Goal: Task Accomplishment & Management: Complete application form

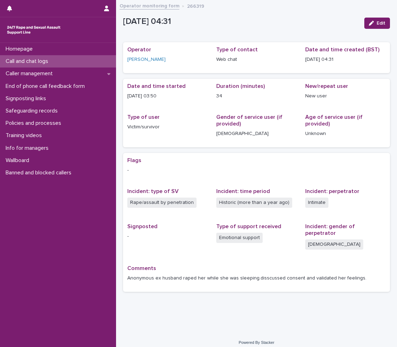
click at [56, 59] on div "Call and chat logs" at bounding box center [58, 61] width 116 height 12
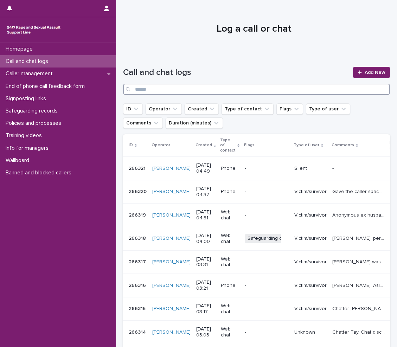
click at [220, 91] on input "Search" at bounding box center [256, 89] width 267 height 11
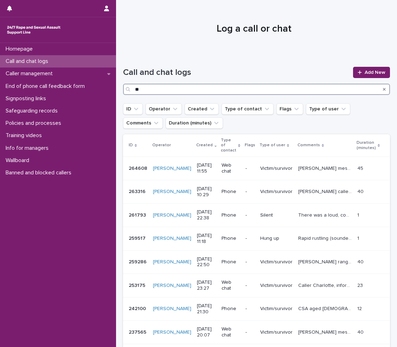
type input "*"
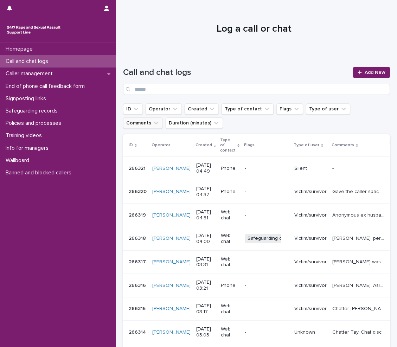
click at [163, 118] on button "Comments" at bounding box center [143, 123] width 40 height 11
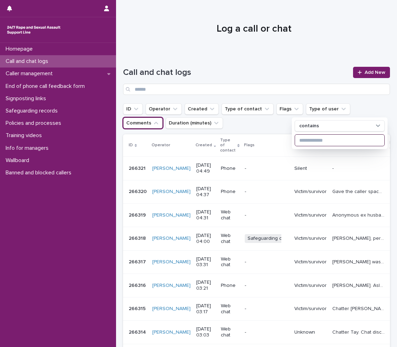
click at [328, 137] on input at bounding box center [339, 140] width 89 height 11
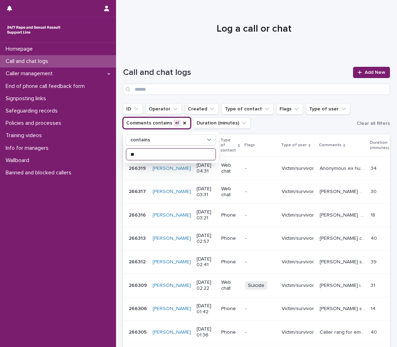
type input "*"
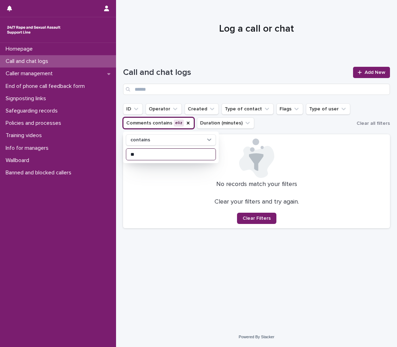
type input "*"
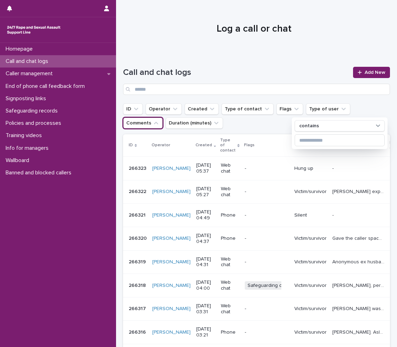
click at [32, 65] on div "Call and chat logs" at bounding box center [58, 61] width 116 height 12
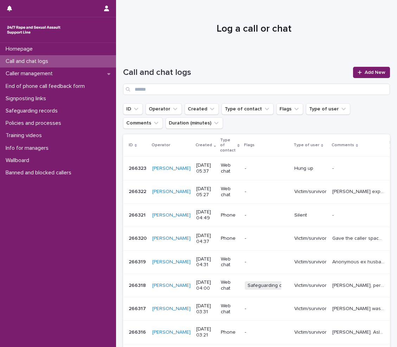
click at [45, 61] on p "Call and chat logs" at bounding box center [28, 61] width 51 height 7
click at [365, 71] on span "Add New" at bounding box center [375, 72] width 21 height 5
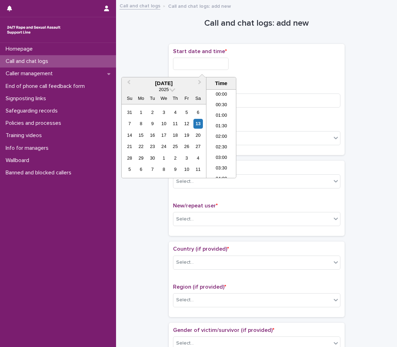
click at [197, 67] on input "text" at bounding box center [201, 64] width 56 height 12
click at [220, 127] on li "05:30" at bounding box center [222, 123] width 30 height 11
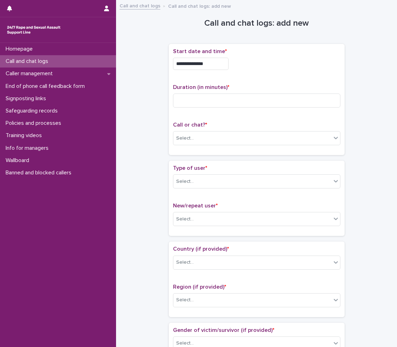
click at [183, 88] on span "Duration (in minutes) *" at bounding box center [201, 87] width 56 height 6
click at [186, 97] on input at bounding box center [256, 101] width 167 height 14
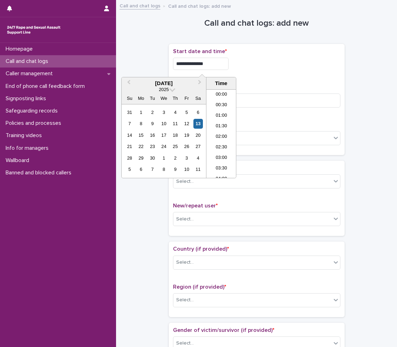
click at [218, 62] on input "**********" at bounding box center [201, 64] width 56 height 12
type input "**********"
click at [298, 103] on input at bounding box center [256, 101] width 167 height 14
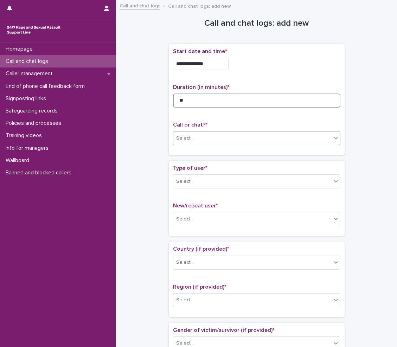
type input "**"
click at [274, 137] on div "Select..." at bounding box center [252, 139] width 158 height 12
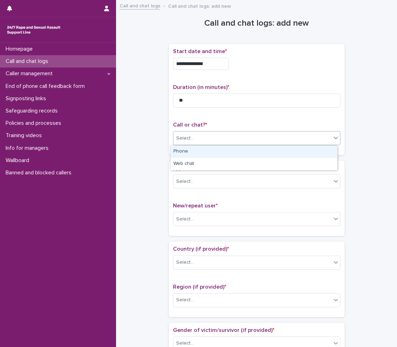
click at [207, 157] on div "Phone" at bounding box center [254, 152] width 167 height 12
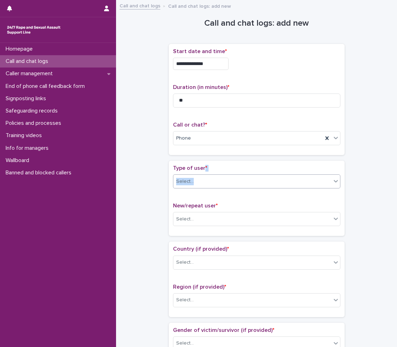
drag, startPoint x: 202, startPoint y: 172, endPoint x: 204, endPoint y: 180, distance: 8.3
click at [204, 180] on div "Type of user * Select..." at bounding box center [256, 179] width 167 height 29
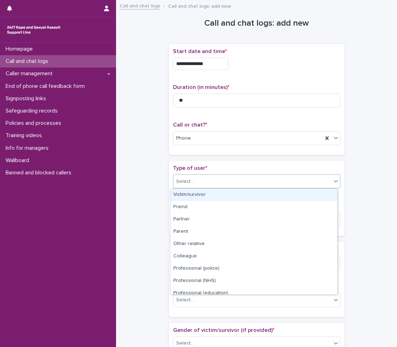
click at [204, 181] on div "Select..." at bounding box center [252, 182] width 158 height 12
click at [198, 193] on div "Victim/survivor" at bounding box center [254, 195] width 167 height 12
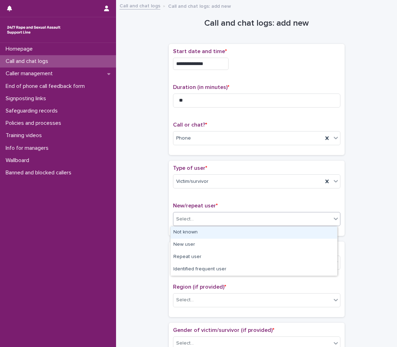
click at [195, 222] on div "Select..." at bounding box center [252, 220] width 158 height 12
click at [194, 228] on div "Not known" at bounding box center [254, 233] width 167 height 12
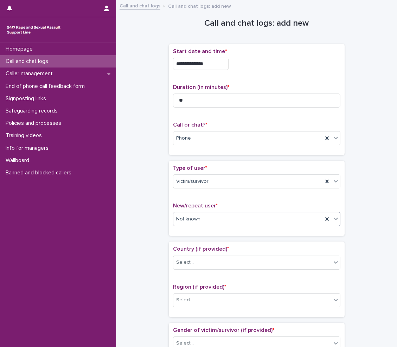
scroll to position [70, 0]
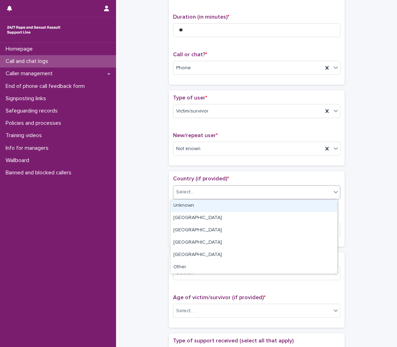
click at [176, 193] on div "Select..." at bounding box center [185, 192] width 18 height 7
drag, startPoint x: 175, startPoint y: 207, endPoint x: 178, endPoint y: 224, distance: 17.2
click at [180, 209] on div "Unknown" at bounding box center [254, 206] width 167 height 12
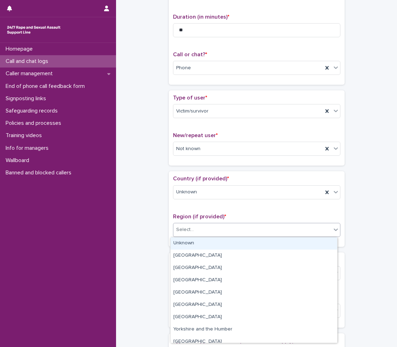
click at [194, 228] on div "Select..." at bounding box center [252, 230] width 158 height 12
click at [193, 243] on div "Unknown" at bounding box center [254, 243] width 167 height 12
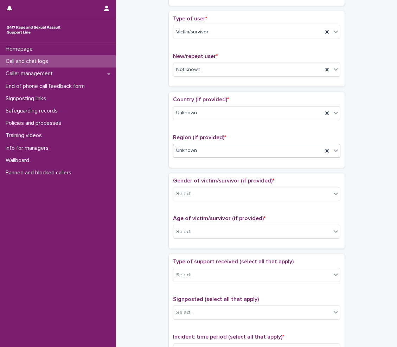
scroll to position [176, 0]
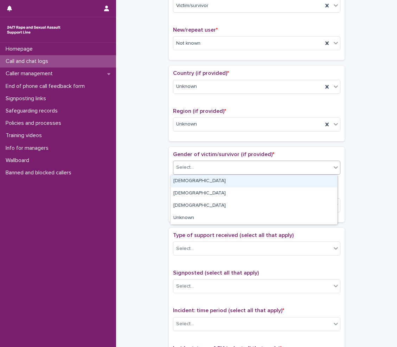
click at [188, 174] on body "**********" at bounding box center [198, 173] width 397 height 347
click at [191, 184] on div "[DEMOGRAPHIC_DATA]" at bounding box center [254, 181] width 167 height 12
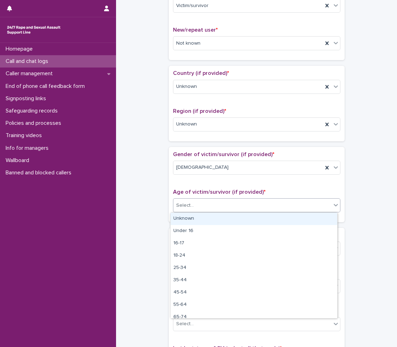
drag, startPoint x: 194, startPoint y: 206, endPoint x: 199, endPoint y: 212, distance: 8.0
click at [199, 212] on div "Select..." at bounding box center [256, 205] width 167 height 14
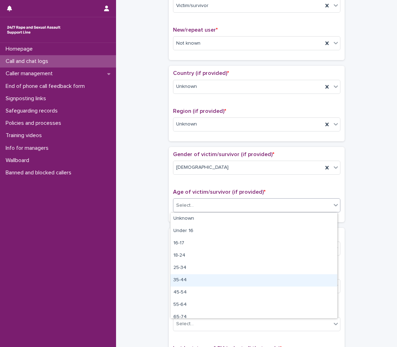
drag, startPoint x: 186, startPoint y: 261, endPoint x: 186, endPoint y: 274, distance: 13.0
click at [188, 278] on div "35-44" at bounding box center [254, 280] width 167 height 12
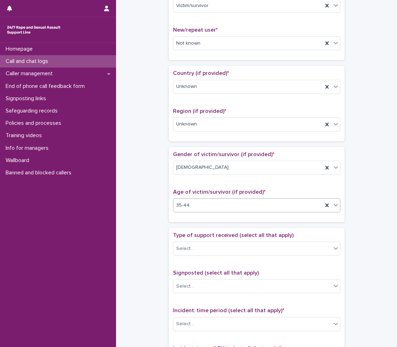
scroll to position [246, 0]
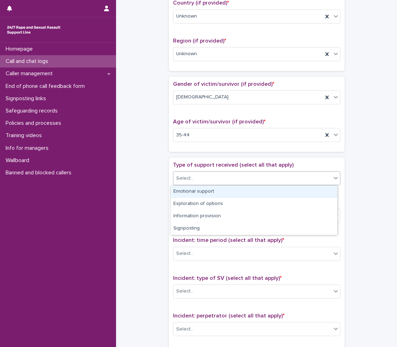
click at [204, 180] on div "Select..." at bounding box center [252, 179] width 158 height 12
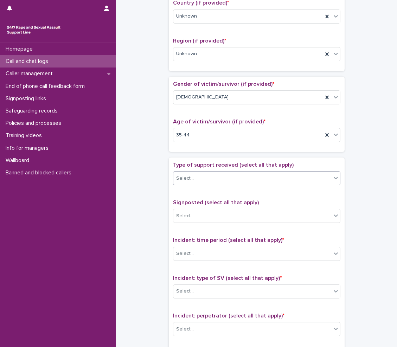
drag, startPoint x: 204, startPoint y: 183, endPoint x: 204, endPoint y: 188, distance: 4.9
click at [204, 188] on div "Type of support received (select all that apply) 0 results available. Select is…" at bounding box center [256, 176] width 167 height 29
click at [212, 178] on div "Select..." at bounding box center [252, 179] width 158 height 12
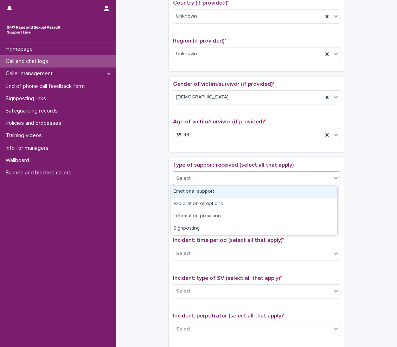
click at [211, 196] on div "Emotional support" at bounding box center [254, 192] width 167 height 12
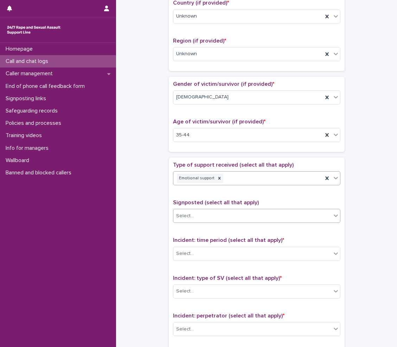
click at [216, 220] on div "Select..." at bounding box center [252, 216] width 158 height 12
click at [226, 209] on div "Signposted (select all that apply) Select..." at bounding box center [256, 213] width 167 height 29
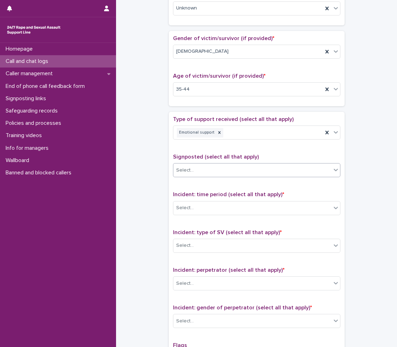
scroll to position [352, 0]
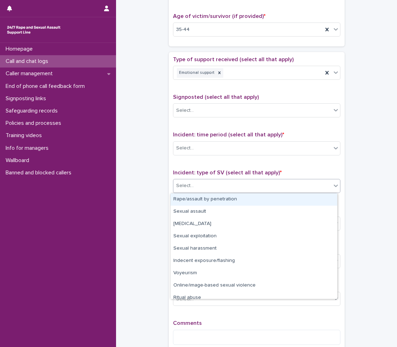
click at [224, 184] on div "Select..." at bounding box center [252, 186] width 158 height 12
click at [199, 202] on div "Rape/assault by penetration" at bounding box center [254, 199] width 167 height 12
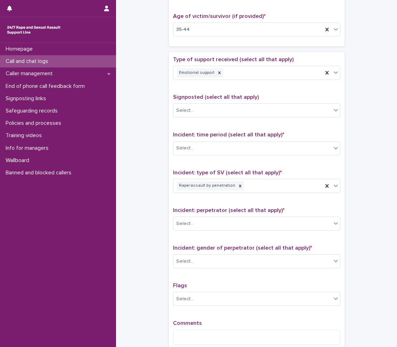
click at [214, 234] on div "Incident: perpetrator (select all that apply) * Select..." at bounding box center [256, 221] width 167 height 29
click at [214, 226] on div "Select..." at bounding box center [252, 224] width 158 height 12
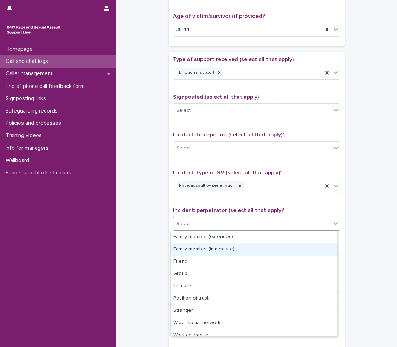
click at [209, 255] on div "Family member (immediate)" at bounding box center [254, 249] width 167 height 12
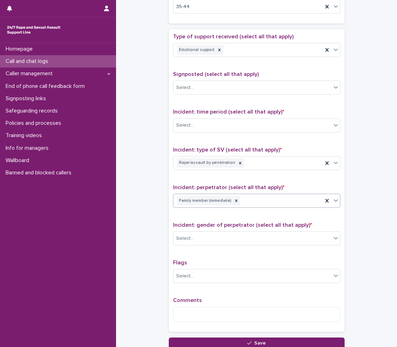
scroll to position [387, 0]
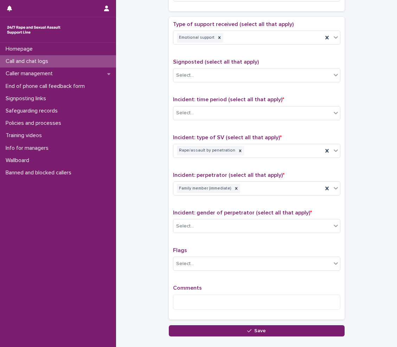
click at [179, 216] on span "Incident: gender of perpetrator (select all that apply) *" at bounding box center [242, 213] width 139 height 6
click at [182, 223] on div "Select..." at bounding box center [185, 226] width 18 height 7
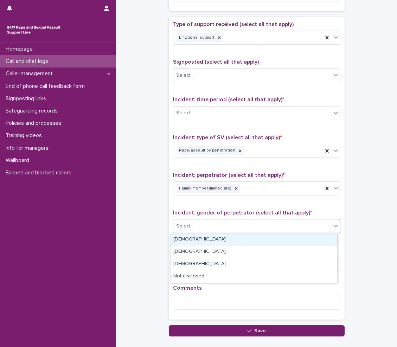
click at [177, 240] on div "[DEMOGRAPHIC_DATA]" at bounding box center [254, 240] width 167 height 12
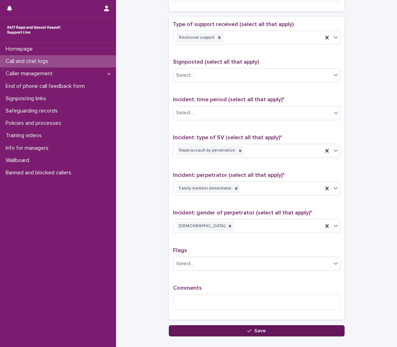
drag, startPoint x: 185, startPoint y: 293, endPoint x: 176, endPoint y: 329, distance: 36.8
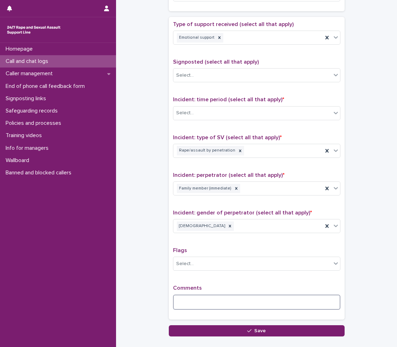
drag, startPoint x: 176, startPoint y: 329, endPoint x: 263, endPoint y: 298, distance: 92.7
click at [263, 298] on textarea at bounding box center [256, 302] width 167 height 15
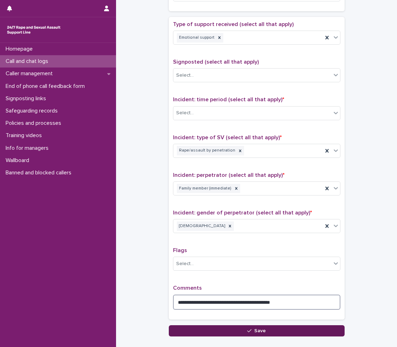
type textarea "**********"
click at [275, 332] on button "Save" at bounding box center [257, 330] width 176 height 11
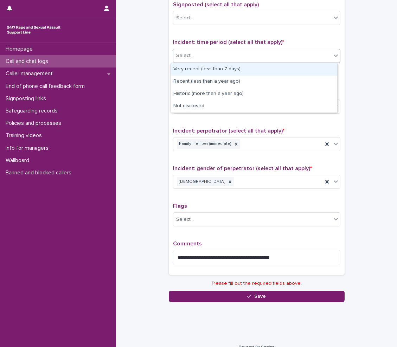
click at [199, 53] on div "Select..." at bounding box center [252, 56] width 158 height 12
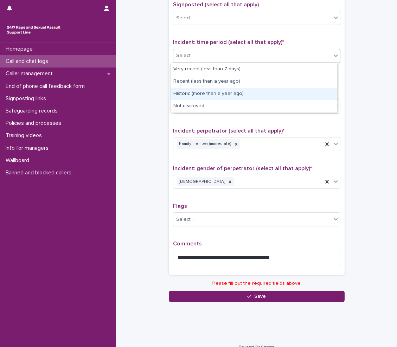
click at [199, 95] on div "Historic (more than a year ago)" at bounding box center [254, 94] width 167 height 12
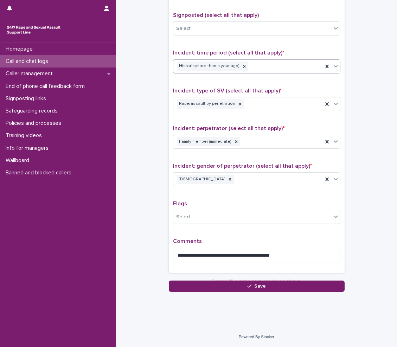
scroll to position [431, 0]
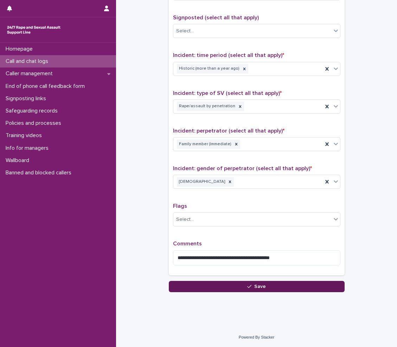
click at [237, 282] on button "Save" at bounding box center [257, 286] width 176 height 11
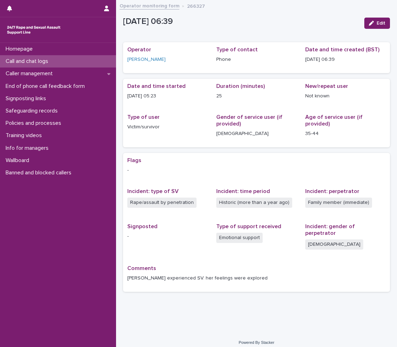
click at [42, 66] on div "Call and chat logs" at bounding box center [58, 61] width 116 height 12
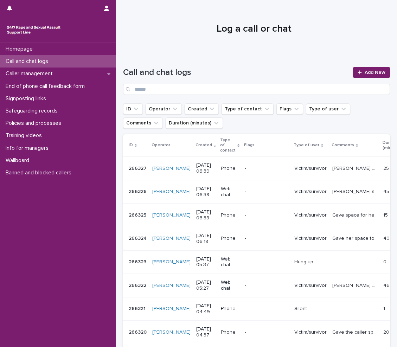
click at [332, 241] on p "Gave her space to talk through how she was feeling about being groomed from 12y…" at bounding box center [355, 237] width 47 height 7
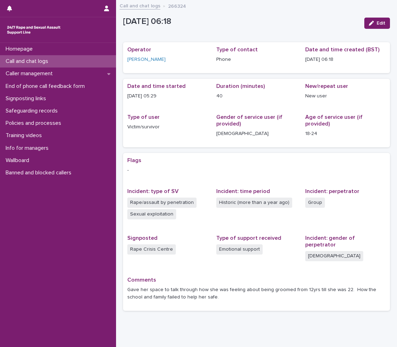
click at [25, 63] on p "Call and chat logs" at bounding box center [28, 61] width 51 height 7
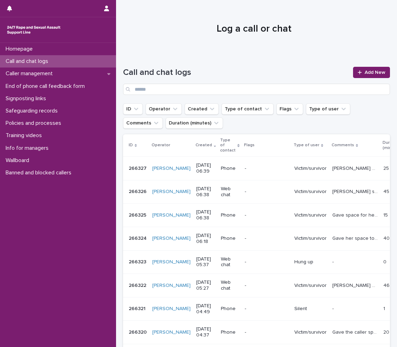
click at [355, 78] on div "Call and chat logs Add New" at bounding box center [256, 81] width 267 height 28
click at [358, 74] on icon at bounding box center [360, 72] width 4 height 5
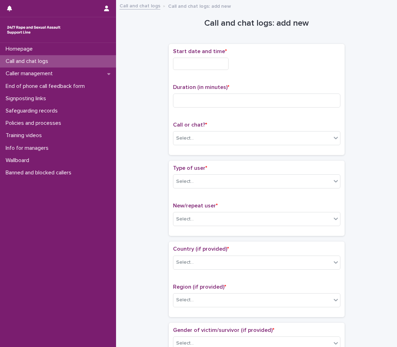
click at [194, 65] on input "text" at bounding box center [201, 64] width 56 height 12
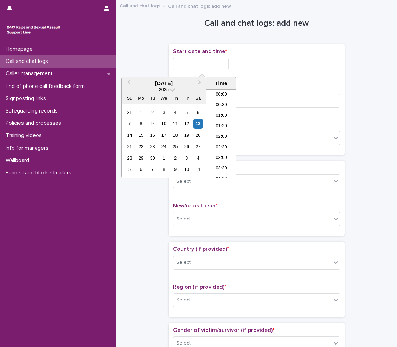
scroll to position [99, 0]
click at [223, 125] on li "06:00" at bounding box center [222, 123] width 30 height 11
type input "**********"
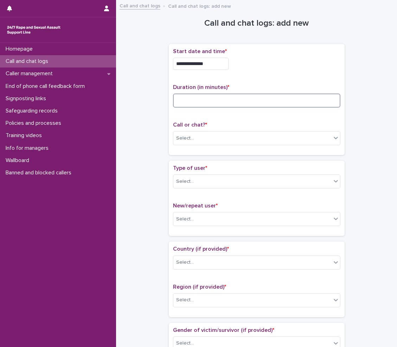
click at [240, 100] on input at bounding box center [256, 101] width 167 height 14
type input "**"
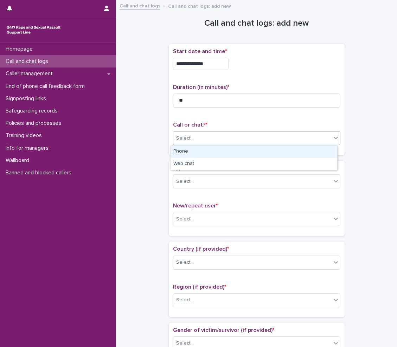
click at [201, 132] on div "Select..." at bounding box center [256, 138] width 167 height 14
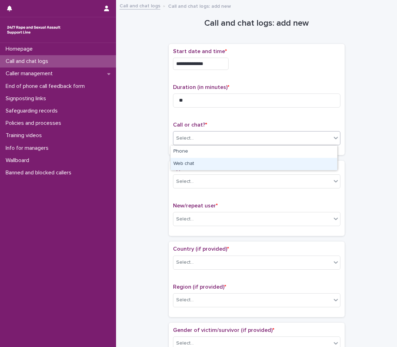
click at [188, 160] on div "Web chat" at bounding box center [254, 164] width 167 height 12
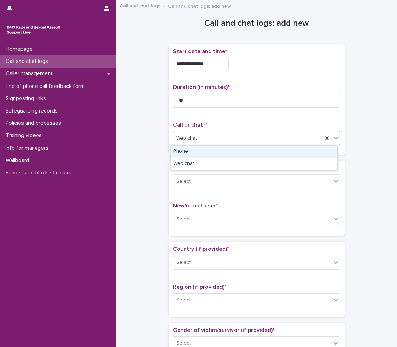
click at [187, 138] on span "Web chat" at bounding box center [186, 138] width 21 height 7
click at [184, 153] on div "Phone" at bounding box center [254, 152] width 167 height 12
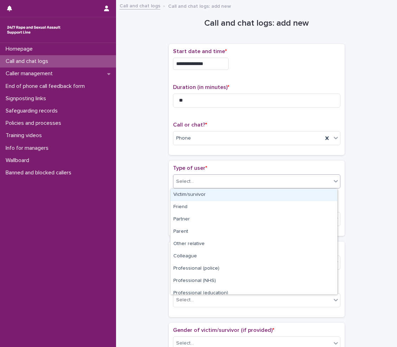
click at [182, 186] on div "Select..." at bounding box center [252, 182] width 158 height 12
click at [182, 196] on div "Victim/survivor" at bounding box center [254, 195] width 167 height 12
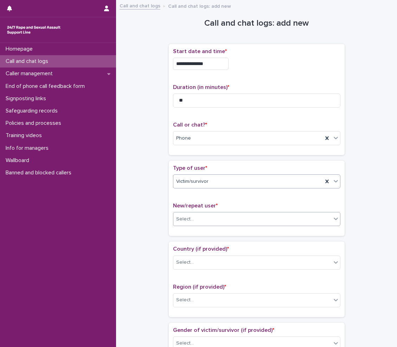
click at [180, 220] on div "Select..." at bounding box center [185, 219] width 18 height 7
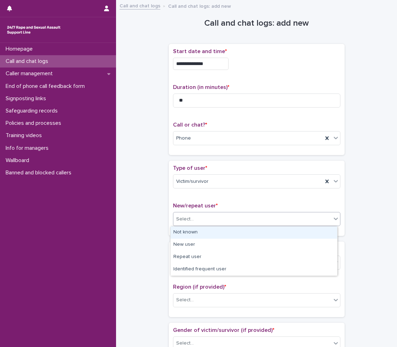
click at [184, 230] on div "Not known" at bounding box center [254, 233] width 167 height 12
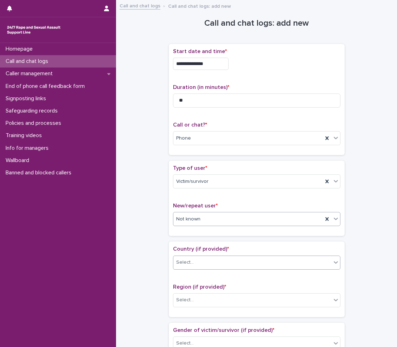
click at [189, 262] on div "Select..." at bounding box center [185, 262] width 18 height 7
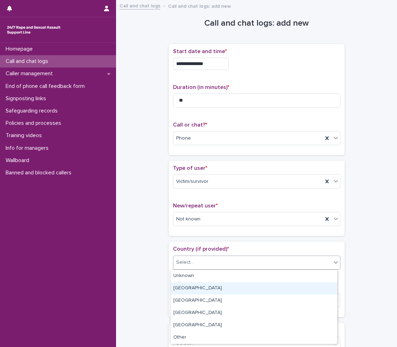
click at [189, 291] on div "[GEOGRAPHIC_DATA]" at bounding box center [254, 289] width 167 height 12
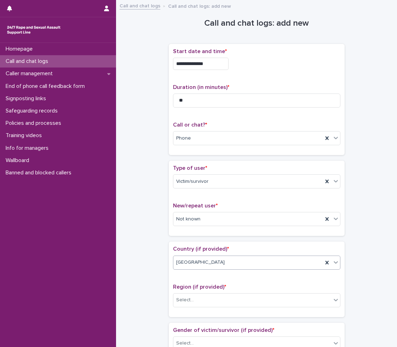
scroll to position [106, 0]
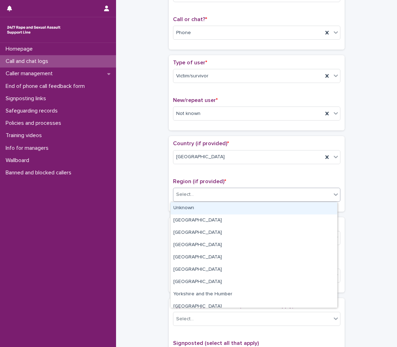
click at [196, 190] on div "Select..." at bounding box center [252, 195] width 158 height 12
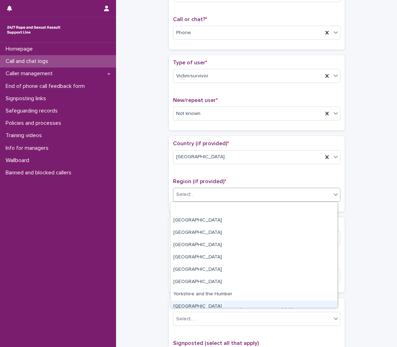
scroll to position [30, 0]
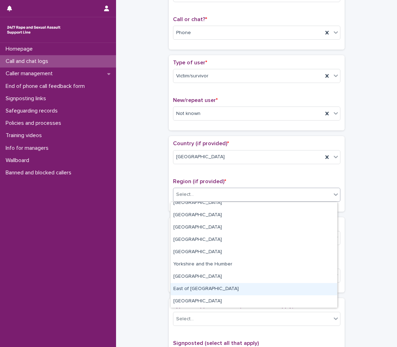
click at [207, 288] on div "East of [GEOGRAPHIC_DATA]" at bounding box center [254, 289] width 167 height 12
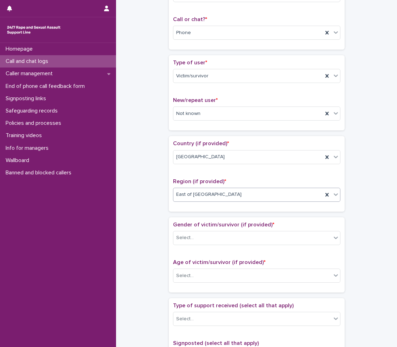
click at [192, 197] on span "East of [GEOGRAPHIC_DATA]" at bounding box center [208, 194] width 65 height 7
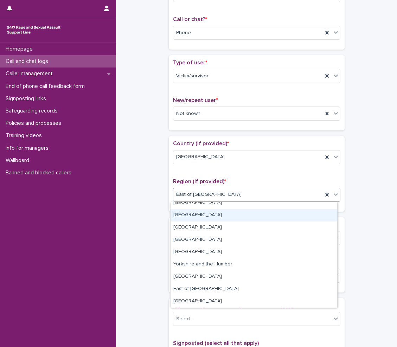
click at [195, 218] on div "[GEOGRAPHIC_DATA]" at bounding box center [254, 215] width 167 height 12
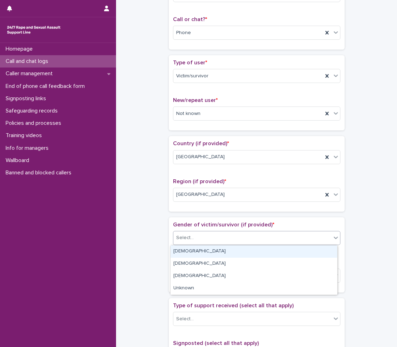
drag, startPoint x: 189, startPoint y: 239, endPoint x: 180, endPoint y: 256, distance: 18.7
click at [188, 245] on body "**********" at bounding box center [198, 173] width 397 height 347
click at [180, 255] on div "[DEMOGRAPHIC_DATA]" at bounding box center [254, 252] width 167 height 12
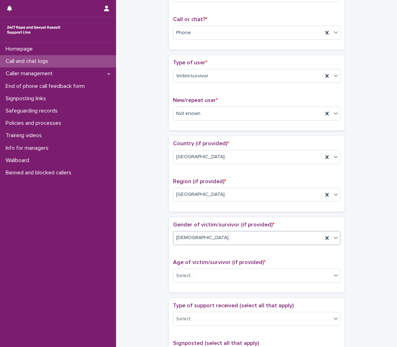
scroll to position [176, 0]
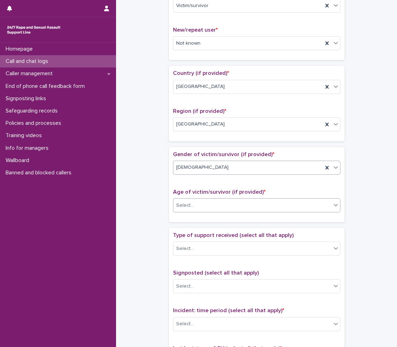
click at [204, 201] on div "Select..." at bounding box center [252, 206] width 158 height 12
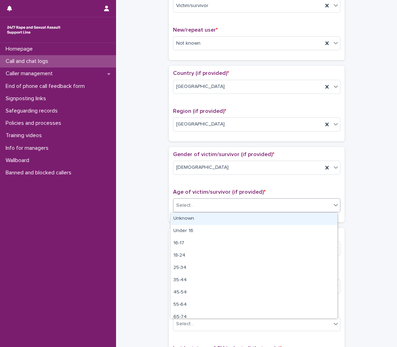
click at [220, 209] on div "Select..." at bounding box center [252, 206] width 158 height 12
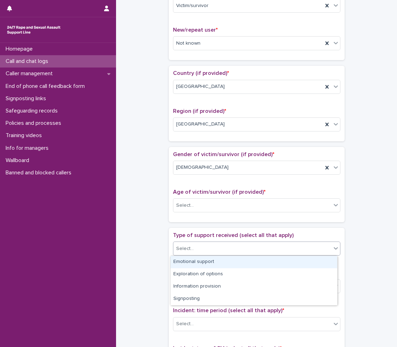
click at [209, 243] on div "Select..." at bounding box center [252, 249] width 158 height 12
click at [210, 256] on div "Emotional support Exploration of options Information provision Signposting" at bounding box center [253, 281] width 167 height 50
click at [211, 262] on div "Emotional support" at bounding box center [254, 262] width 167 height 12
click at [260, 247] on div "Emotional support" at bounding box center [248, 249] width 150 height 12
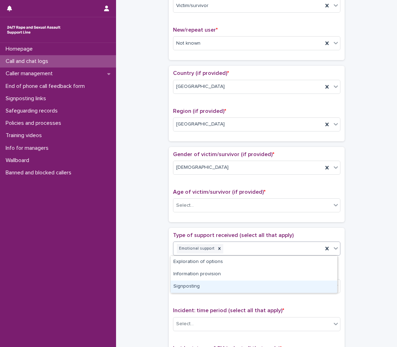
click at [199, 285] on div "Signposting" at bounding box center [254, 287] width 167 height 12
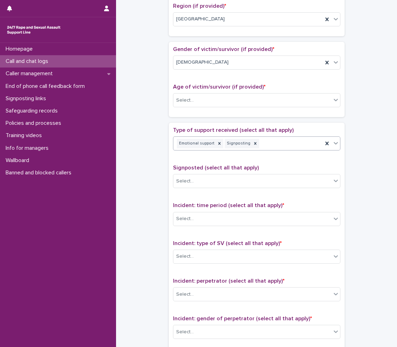
scroll to position [281, 0]
click at [196, 178] on div "Select..." at bounding box center [252, 181] width 158 height 12
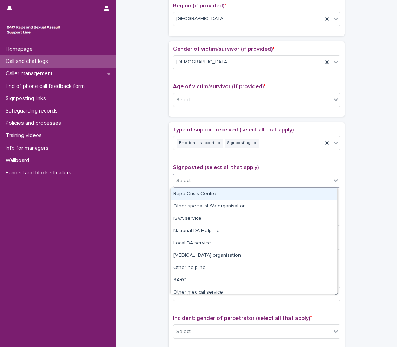
click at [199, 198] on div "Rape Crisis Centre" at bounding box center [254, 194] width 167 height 12
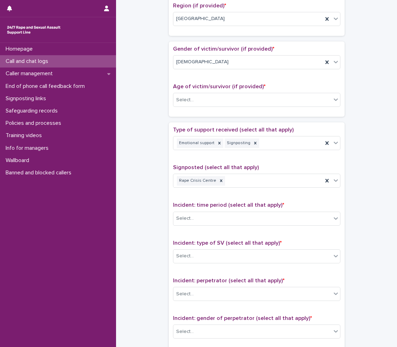
click at [226, 210] on div "Incident: time period (select all that apply) * Select..." at bounding box center [256, 216] width 167 height 29
click at [216, 225] on div "Select..." at bounding box center [256, 219] width 167 height 14
click at [216, 215] on div "Select..." at bounding box center [252, 219] width 158 height 12
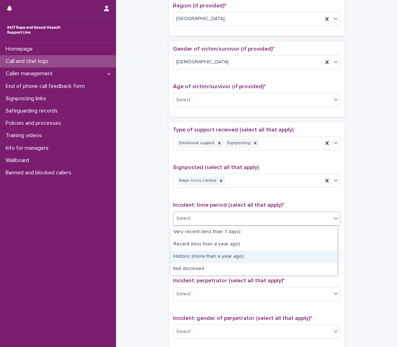
click at [202, 253] on div "Historic (more than a year ago)" at bounding box center [254, 257] width 167 height 12
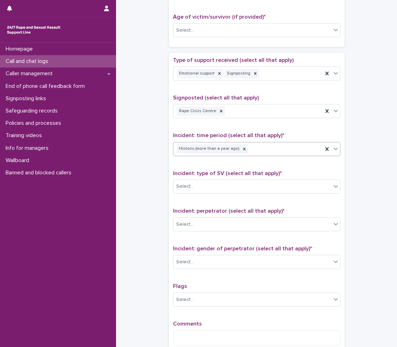
scroll to position [352, 0]
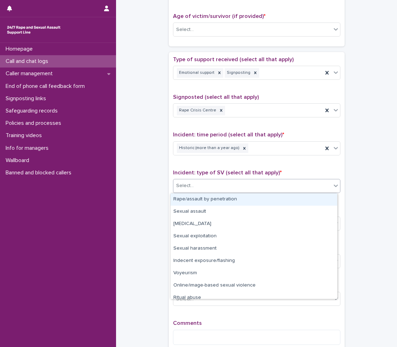
click at [208, 184] on div "Select..." at bounding box center [252, 186] width 158 height 12
click at [198, 199] on div "Rape/assault by penetration" at bounding box center [254, 199] width 167 height 12
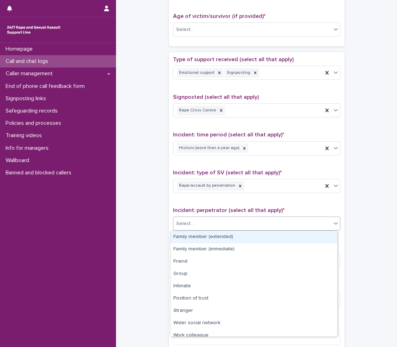
click at [210, 220] on div "Select..." at bounding box center [252, 224] width 158 height 12
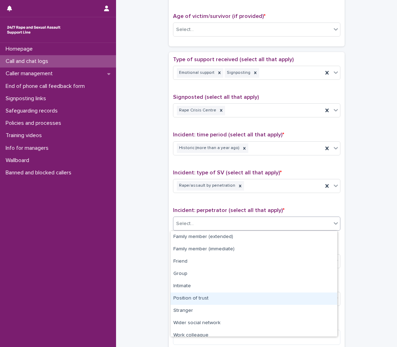
scroll to position [30, 0]
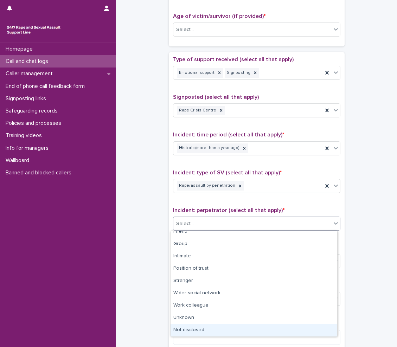
click at [205, 329] on div "Not disclosed" at bounding box center [254, 330] width 167 height 12
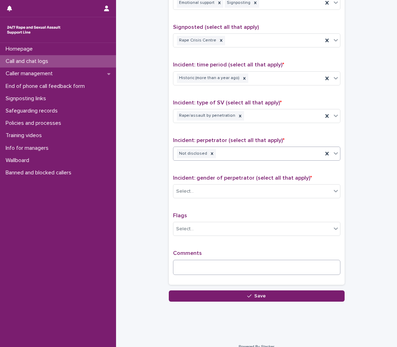
scroll to position [422, 0]
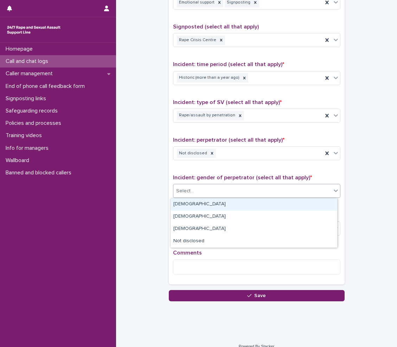
click at [176, 192] on div "Select..." at bounding box center [185, 191] width 18 height 7
click at [172, 200] on div "[DEMOGRAPHIC_DATA]" at bounding box center [254, 204] width 167 height 12
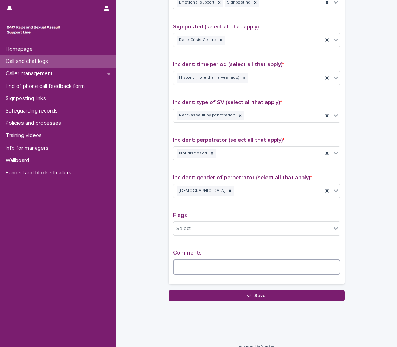
click at [209, 268] on textarea at bounding box center [256, 267] width 167 height 15
click at [287, 268] on textarea "**********" at bounding box center [256, 267] width 167 height 15
click at [309, 267] on textarea "**********" at bounding box center [256, 267] width 167 height 15
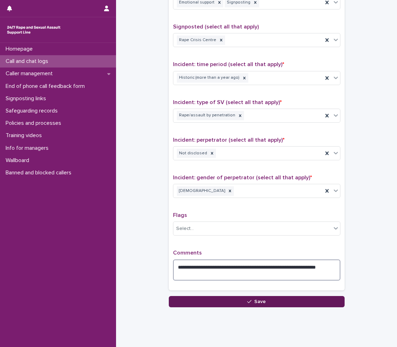
type textarea "**********"
click at [280, 301] on button "Save" at bounding box center [257, 301] width 176 height 11
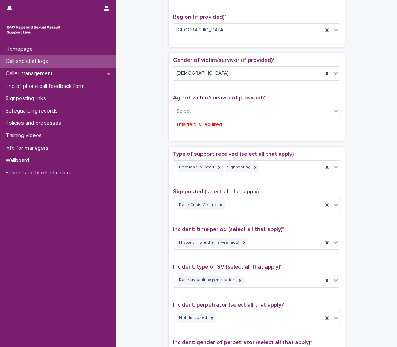
scroll to position [264, 0]
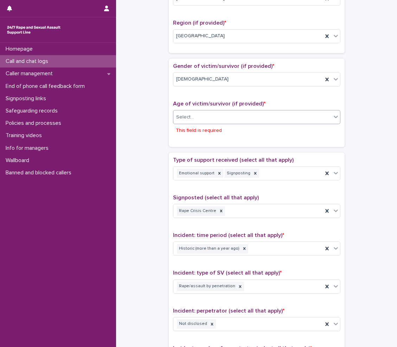
click at [206, 116] on div "Select..." at bounding box center [252, 118] width 158 height 12
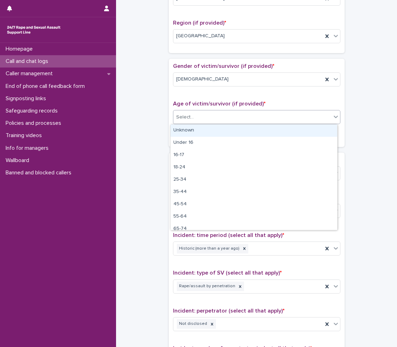
click at [195, 128] on div "Unknown" at bounding box center [254, 131] width 167 height 12
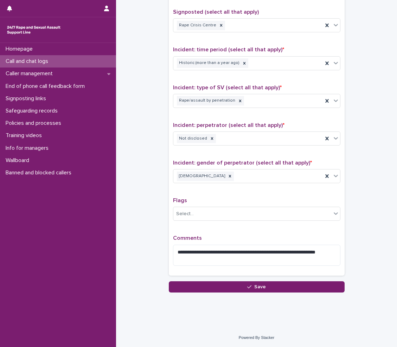
scroll to position [437, 0]
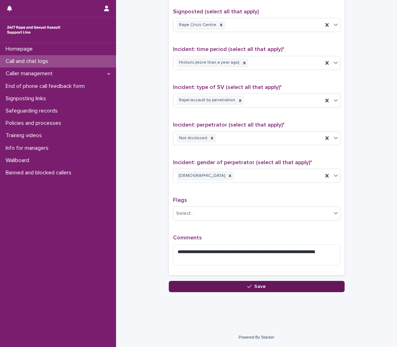
click at [267, 291] on button "Save" at bounding box center [257, 286] width 176 height 11
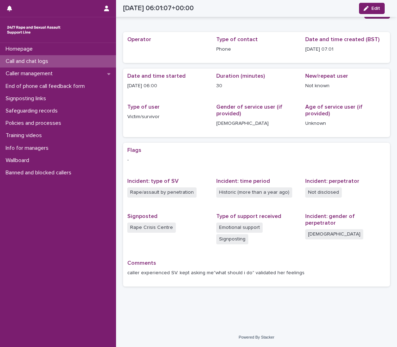
scroll to position [10, 0]
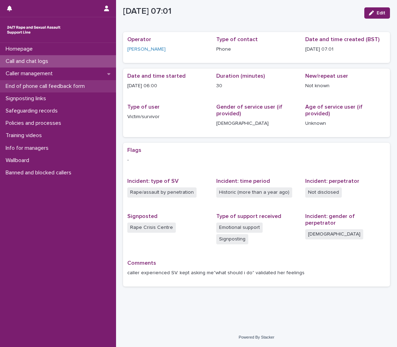
click at [83, 85] on p "End of phone call feedback form" at bounding box center [47, 86] width 88 height 7
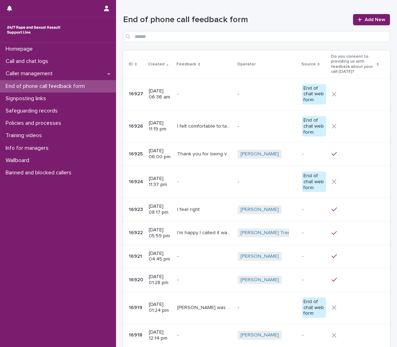
click at [224, 99] on div "- -" at bounding box center [204, 94] width 55 height 12
click at [15, 63] on p "Call and chat logs" at bounding box center [28, 61] width 51 height 7
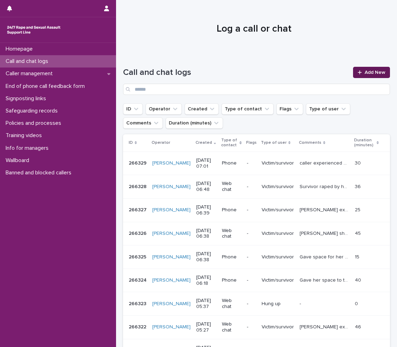
click at [365, 71] on span "Add New" at bounding box center [375, 72] width 21 height 5
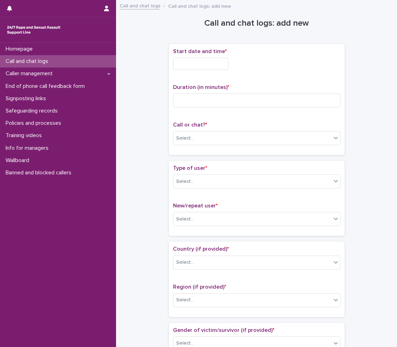
click at [209, 68] on input "text" at bounding box center [201, 64] width 56 height 12
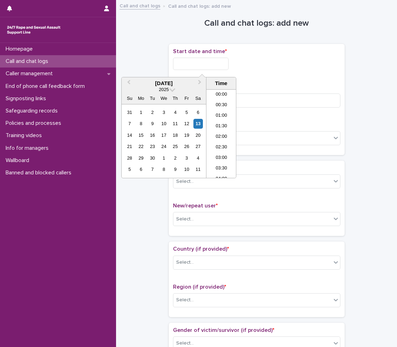
scroll to position [109, 0]
click at [212, 135] on li "07:00" at bounding box center [222, 133] width 30 height 11
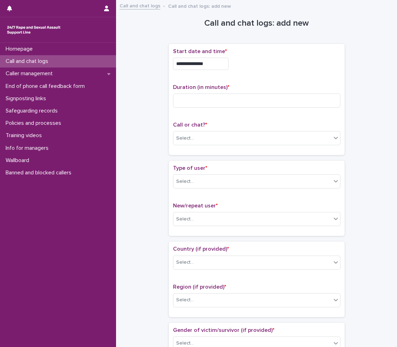
click at [220, 70] on div "**********" at bounding box center [256, 61] width 167 height 27
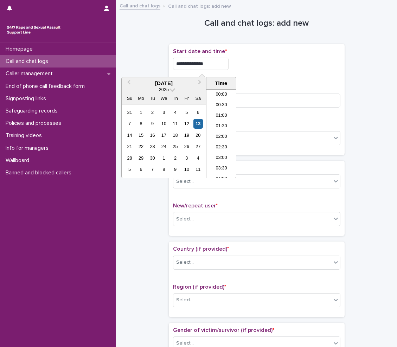
click at [220, 65] on input "**********" at bounding box center [201, 64] width 56 height 12
type input "**********"
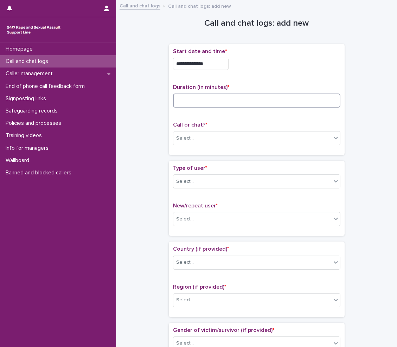
click at [293, 101] on input at bounding box center [256, 101] width 167 height 14
type input "*"
click at [276, 137] on div "Select..." at bounding box center [252, 139] width 158 height 12
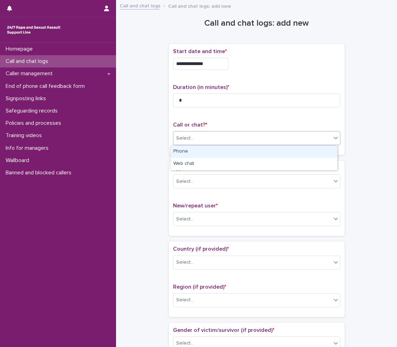
click at [205, 154] on div "Phone" at bounding box center [254, 152] width 167 height 12
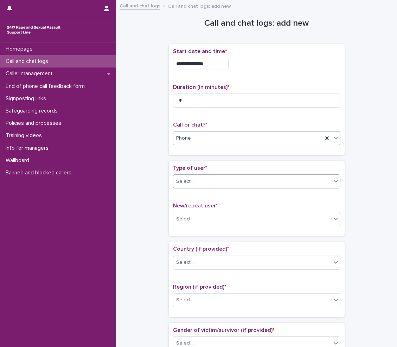
click at [205, 180] on div "Select..." at bounding box center [252, 182] width 158 height 12
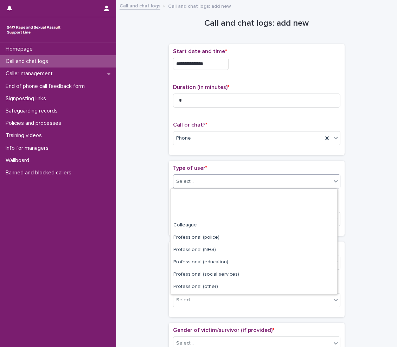
scroll to position [79, 0]
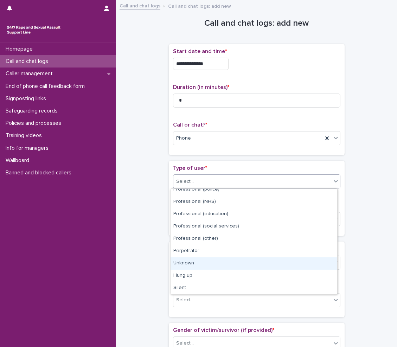
click at [197, 266] on div "Unknown" at bounding box center [254, 264] width 167 height 12
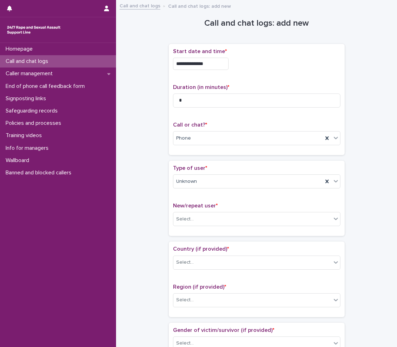
click at [203, 209] on span "New/repeat user *" at bounding box center [195, 206] width 45 height 6
click at [202, 221] on div "Select..." at bounding box center [252, 220] width 158 height 12
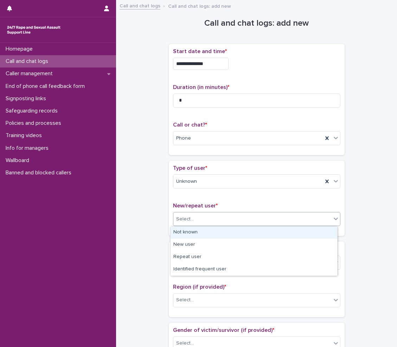
click at [197, 237] on div "Not known" at bounding box center [254, 233] width 167 height 12
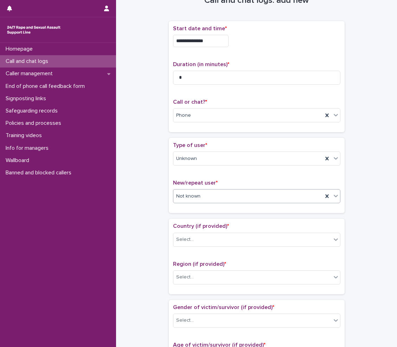
scroll to position [35, 0]
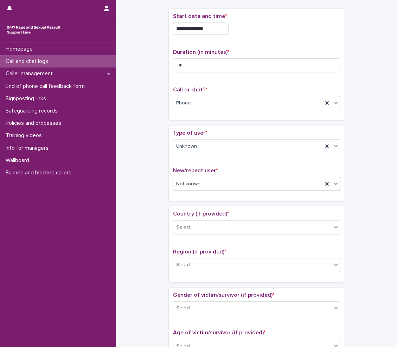
click at [208, 220] on div "Country (if provided) * Select..." at bounding box center [256, 225] width 167 height 29
click at [206, 229] on div "Select..." at bounding box center [252, 228] width 158 height 12
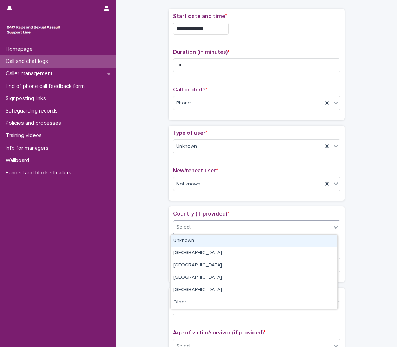
click at [188, 243] on div "Unknown" at bounding box center [254, 241] width 167 height 12
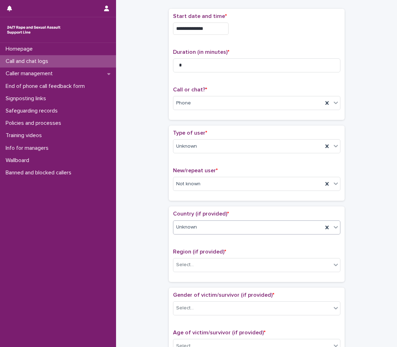
scroll to position [141, 0]
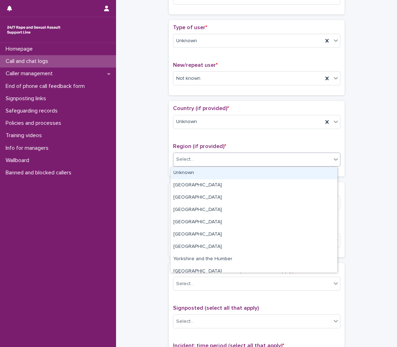
click at [185, 154] on div "Select..." at bounding box center [252, 160] width 158 height 12
click at [184, 168] on div "Unknown" at bounding box center [254, 173] width 167 height 12
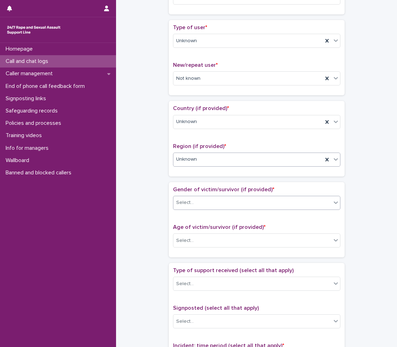
click at [200, 201] on div "Select..." at bounding box center [252, 203] width 158 height 12
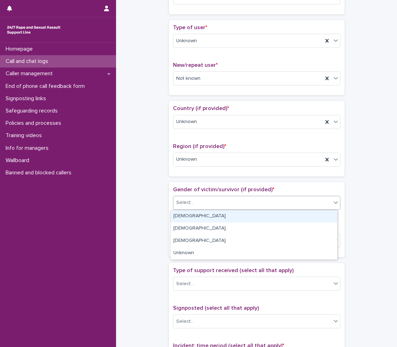
click at [199, 214] on div "[DEMOGRAPHIC_DATA]" at bounding box center [254, 216] width 167 height 12
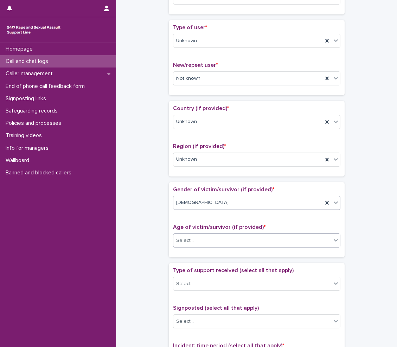
click at [206, 243] on div "Select..." at bounding box center [252, 241] width 158 height 12
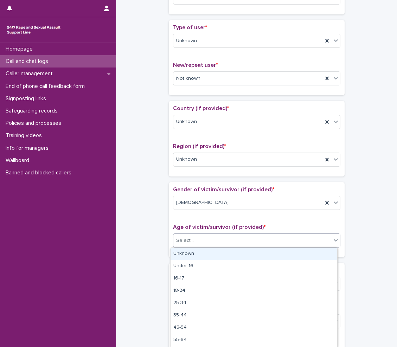
click at [203, 251] on div "Unknown" at bounding box center [254, 254] width 167 height 12
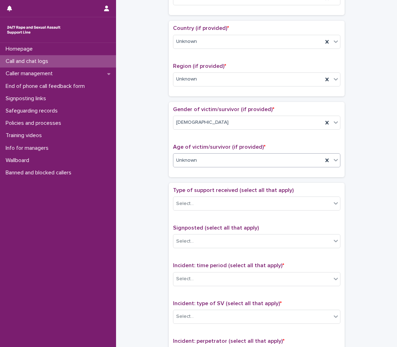
scroll to position [246, 0]
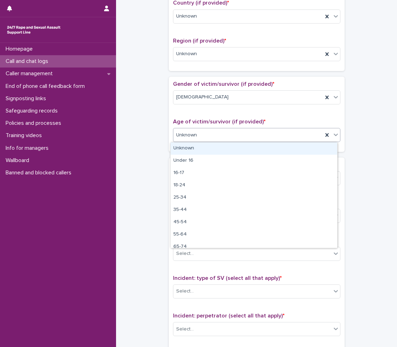
click at [197, 137] on div "Unknown" at bounding box center [248, 135] width 150 height 12
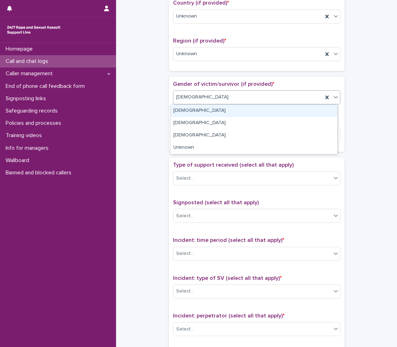
click at [195, 95] on div "[DEMOGRAPHIC_DATA]" at bounding box center [248, 97] width 150 height 12
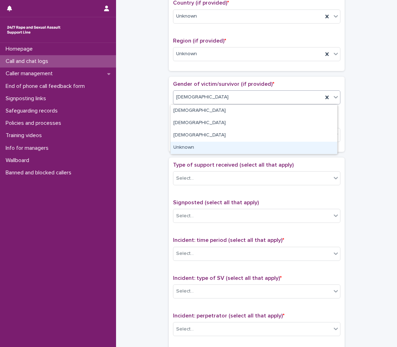
click at [185, 148] on div "Unknown" at bounding box center [254, 148] width 167 height 12
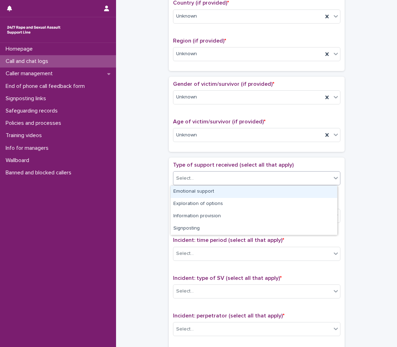
click at [193, 176] on div "Select..." at bounding box center [252, 179] width 158 height 12
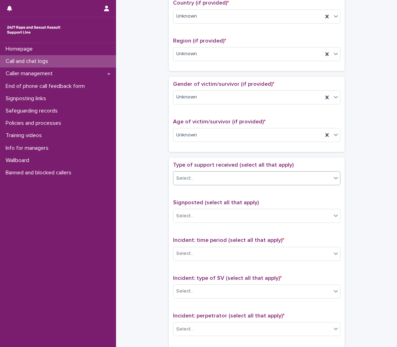
click at [193, 176] on div "Select..." at bounding box center [252, 179] width 158 height 12
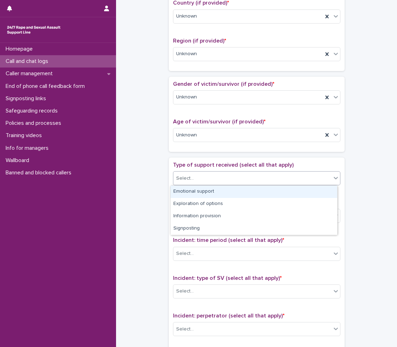
click at [198, 182] on div "Select..." at bounding box center [252, 179] width 158 height 12
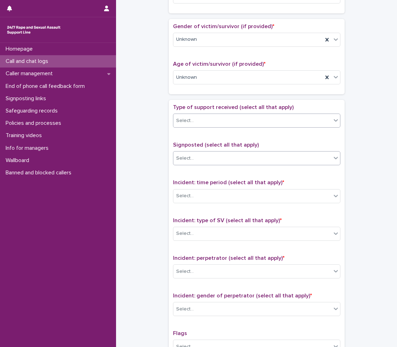
scroll to position [317, 0]
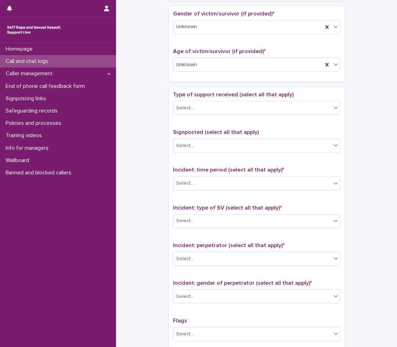
click at [223, 193] on div "Incident: time period (select all that apply) * Select..." at bounding box center [256, 181] width 167 height 29
click at [225, 185] on div "Select..." at bounding box center [252, 184] width 158 height 12
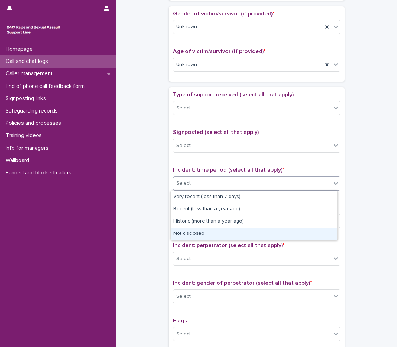
click at [191, 233] on div "Not disclosed" at bounding box center [254, 234] width 167 height 12
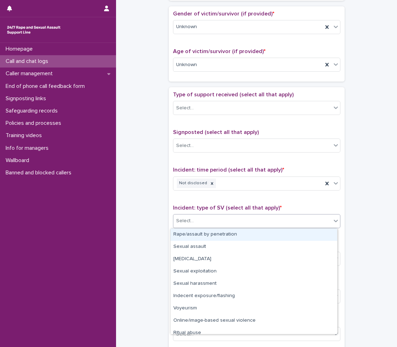
click at [219, 217] on div "Select..." at bounding box center [252, 221] width 158 height 12
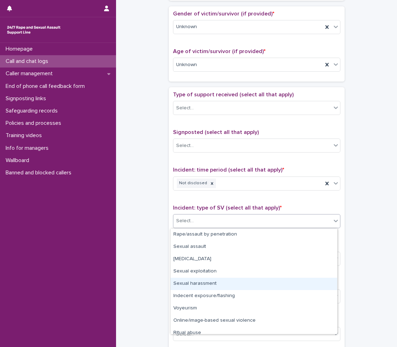
scroll to position [18, 0]
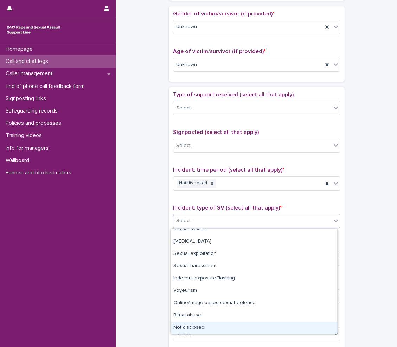
click at [206, 323] on div "Not disclosed" at bounding box center [254, 328] width 167 height 12
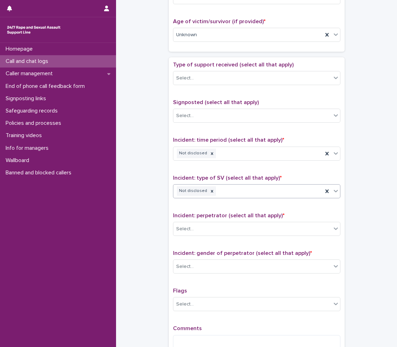
scroll to position [387, 0]
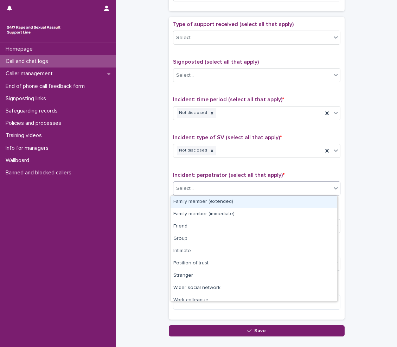
click at [198, 187] on div "Select..." at bounding box center [252, 189] width 158 height 12
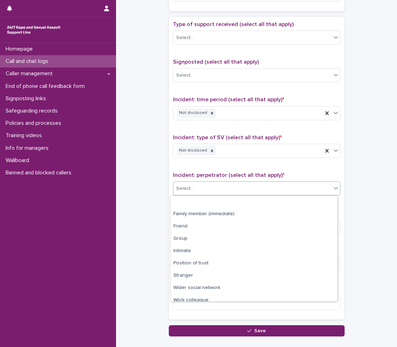
scroll to position [30, 0]
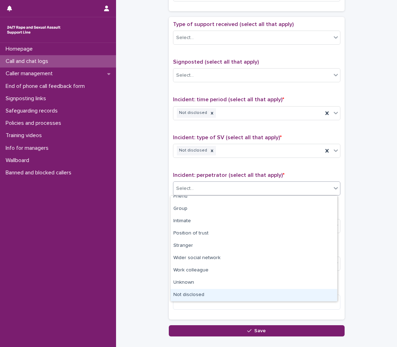
click at [198, 294] on div "Not disclosed" at bounding box center [254, 295] width 167 height 12
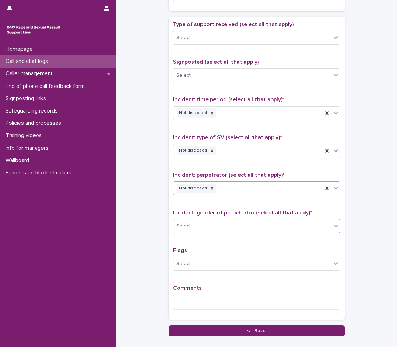
click at [205, 232] on div "Select..." at bounding box center [256, 226] width 167 height 14
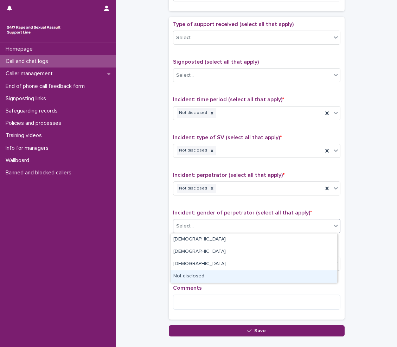
click at [203, 280] on div "Not disclosed" at bounding box center [254, 277] width 167 height 12
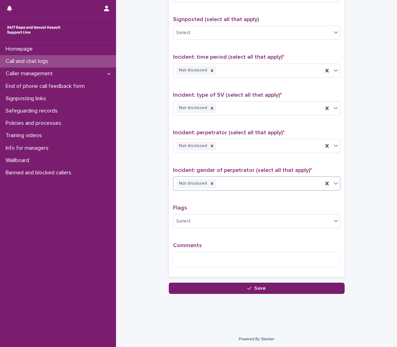
scroll to position [431, 0]
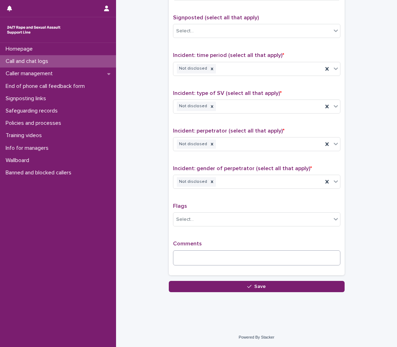
drag, startPoint x: 202, startPoint y: 241, endPoint x: 200, endPoint y: 264, distance: 23.0
click at [202, 246] on p "Comments" at bounding box center [256, 244] width 167 height 7
click at [200, 264] on textarea at bounding box center [256, 257] width 167 height 15
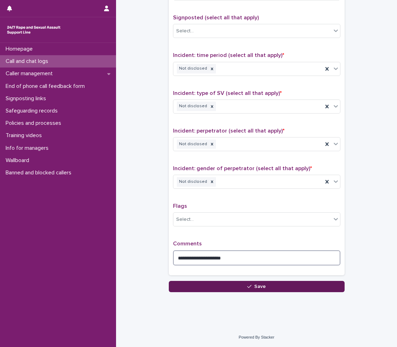
type textarea "**********"
click at [199, 291] on button "Save" at bounding box center [257, 286] width 176 height 11
